Goal: Check status: Check status

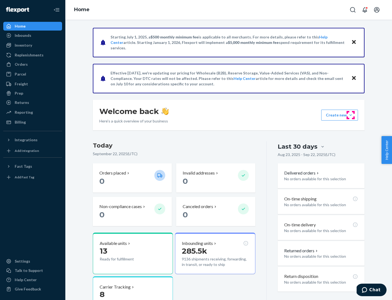
click at [351, 115] on button "Create new Create new inbound Create new order Create new product" at bounding box center [339, 115] width 37 height 11
click at [23, 35] on div "Inbounds" at bounding box center [23, 35] width 17 height 5
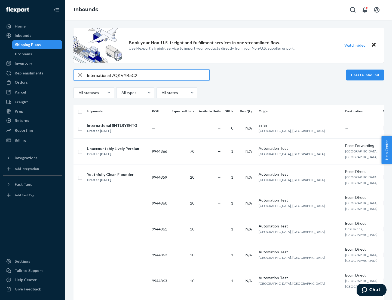
type input "International 7QKVYB5C29"
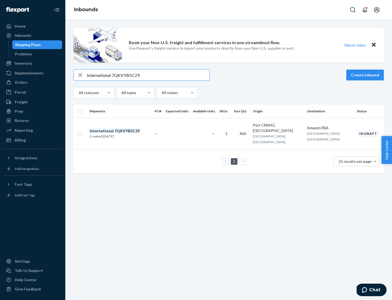
click at [124, 133] on div "Created [DATE]" at bounding box center [115, 135] width 50 height 5
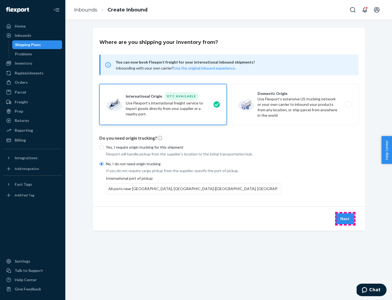
click at [345, 218] on button "Next" at bounding box center [345, 218] width 19 height 11
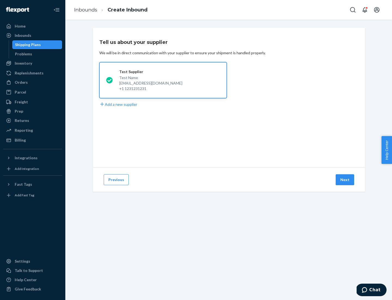
click at [345, 180] on button "Next" at bounding box center [345, 179] width 19 height 11
